Goal: Find specific page/section: Find specific page/section

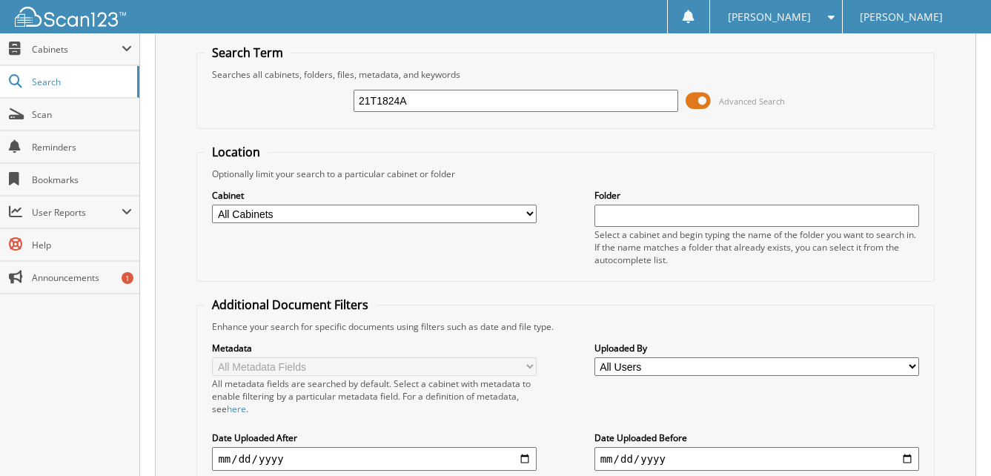
scroll to position [74, 0]
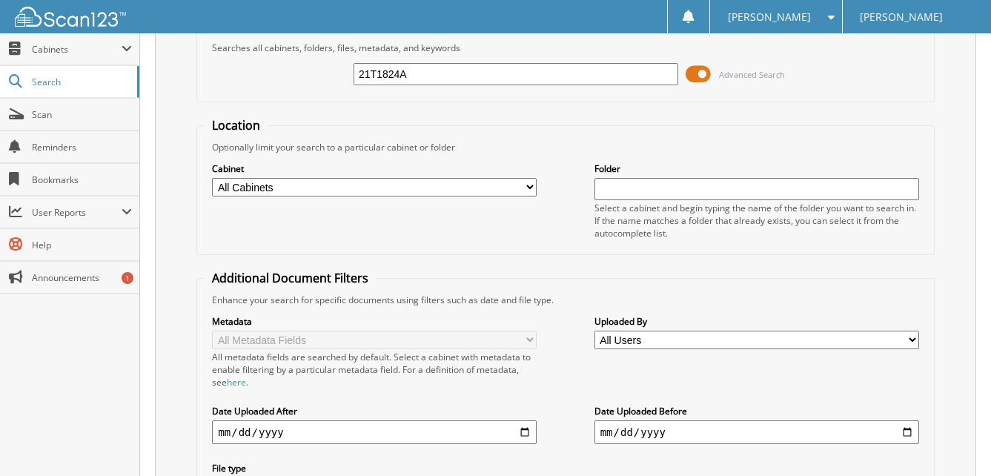
type input "21T1824A"
click at [690, 78] on span at bounding box center [698, 74] width 25 height 22
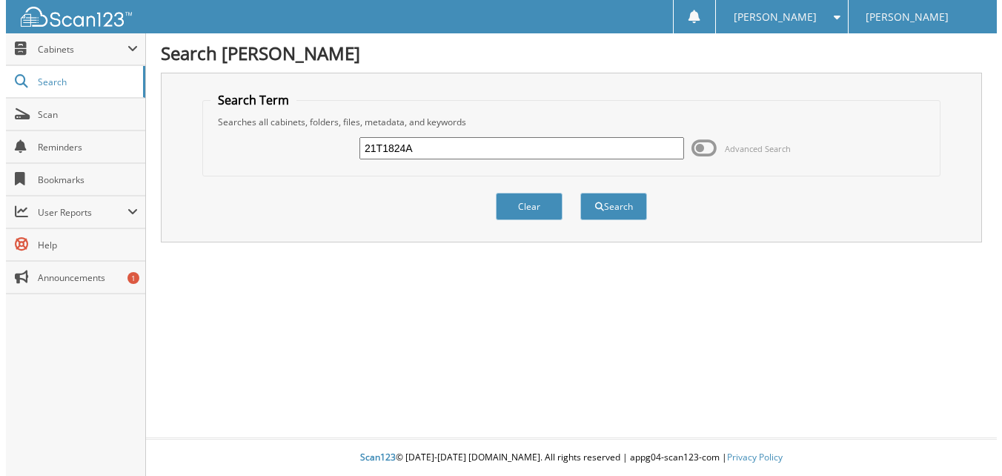
scroll to position [0, 0]
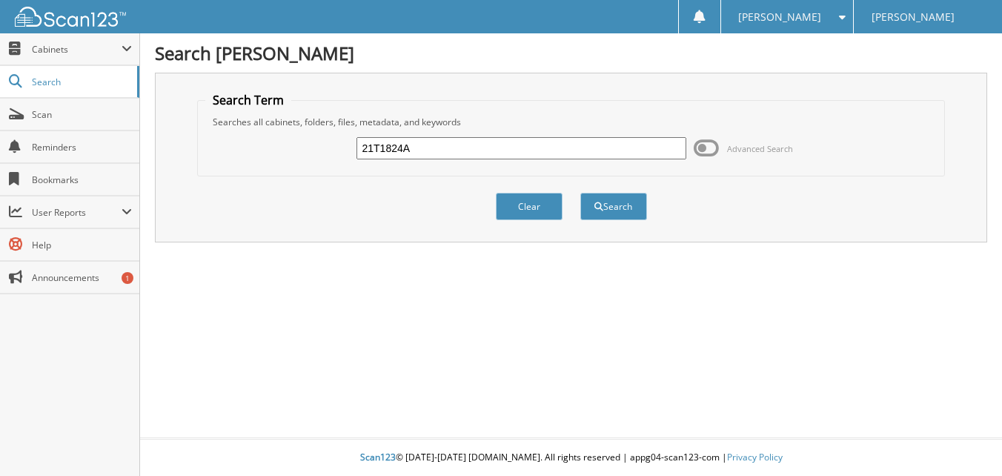
drag, startPoint x: 540, startPoint y: 211, endPoint x: 626, endPoint y: 210, distance: 85.3
click at [560, 264] on div "Search [PERSON_NAME] Search Term Searches all cabinets, folders, files, metadat…" at bounding box center [571, 238] width 862 height 476
click at [626, 210] on button "Search" at bounding box center [614, 206] width 67 height 27
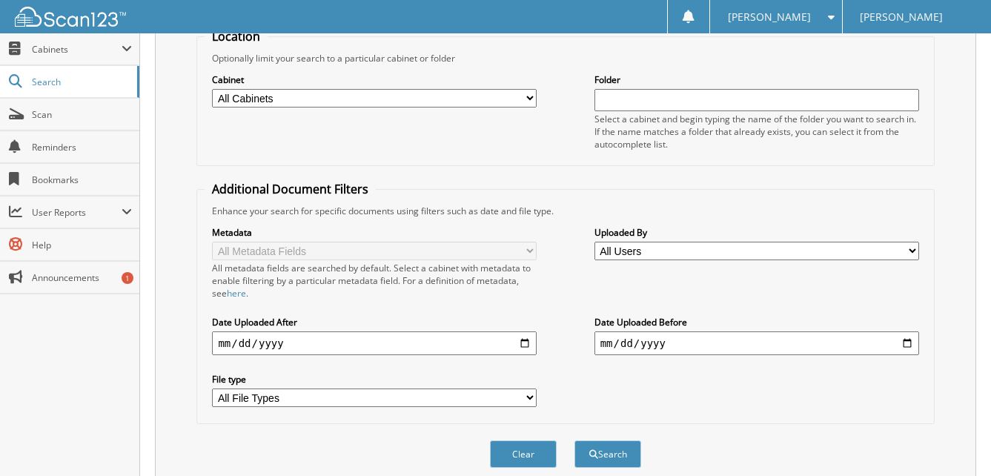
scroll to position [445, 0]
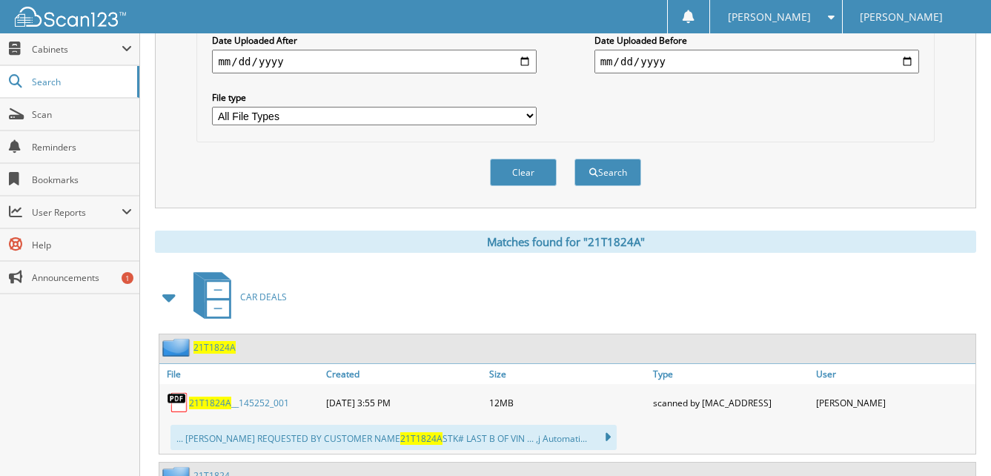
click at [216, 354] on span "21T1824A" at bounding box center [215, 347] width 42 height 13
